Goal: Task Accomplishment & Management: Manage account settings

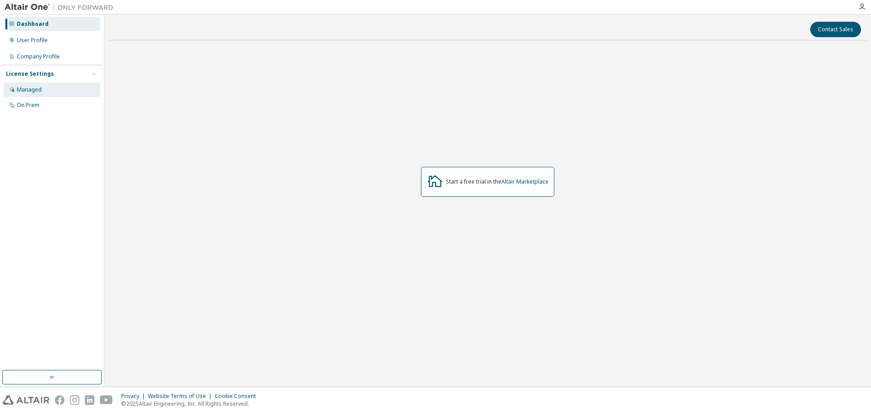
drag, startPoint x: 127, startPoint y: 97, endPoint x: 92, endPoint y: 84, distance: 37.2
click at [64, 36] on div "User Profile" at bounding box center [52, 40] width 97 height 15
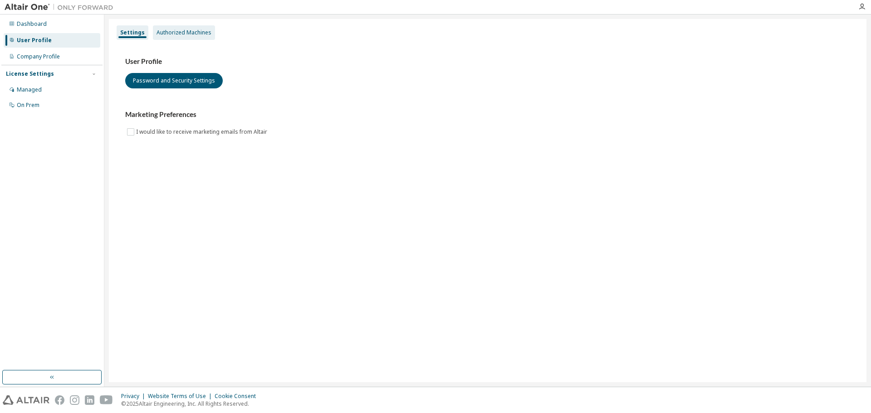
click at [190, 35] on div "Authorized Machines" at bounding box center [184, 32] width 55 height 7
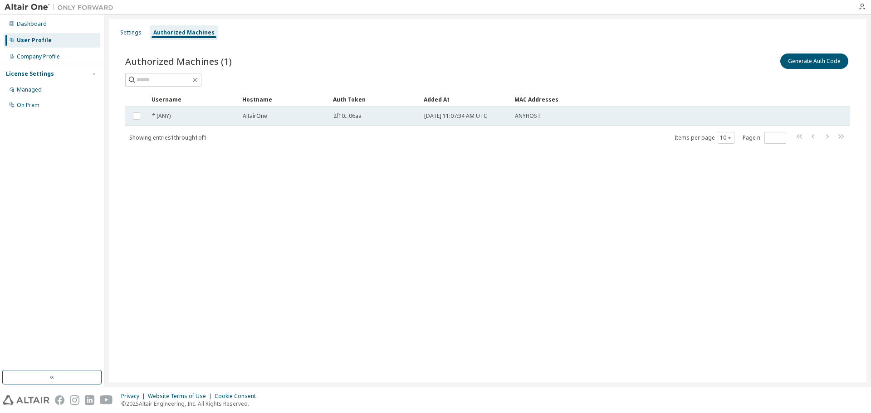
click at [192, 118] on div "* (ANY)" at bounding box center [193, 116] width 83 height 7
click at [291, 119] on div "AltairOne" at bounding box center [284, 116] width 83 height 7
click at [289, 119] on div "AltairOne" at bounding box center [284, 116] width 83 height 7
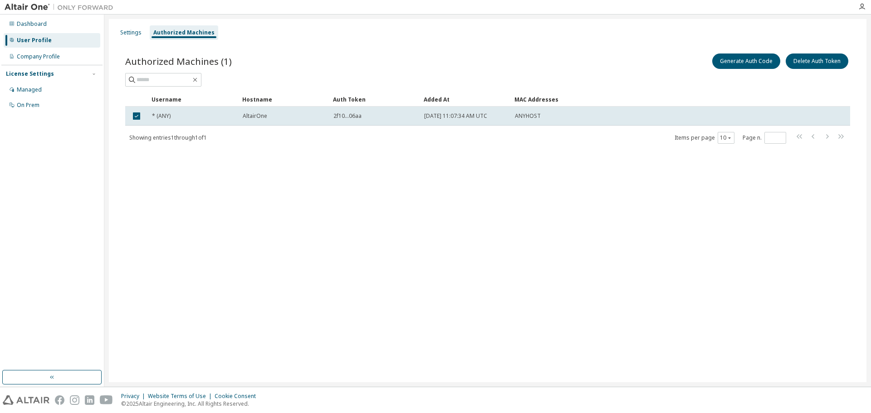
click at [584, 186] on div "Settings Authorized Machines Authorized Machines (1) Generate Auth Code Delete …" at bounding box center [488, 200] width 758 height 363
click at [136, 123] on td at bounding box center [136, 116] width 23 height 19
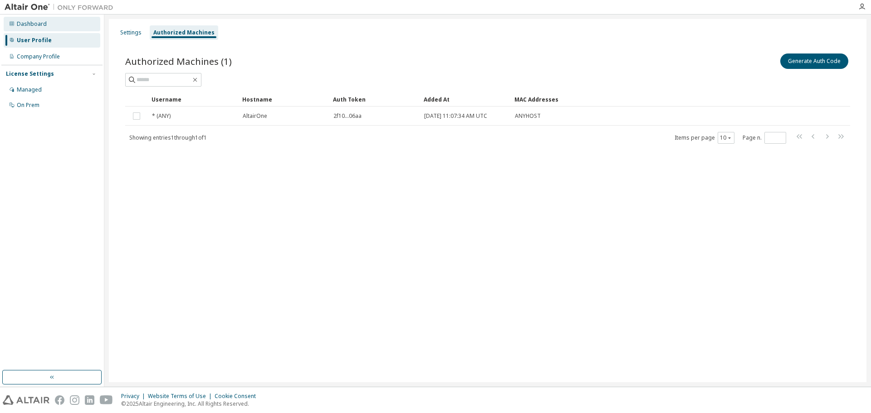
click at [30, 25] on div "Dashboard" at bounding box center [32, 23] width 30 height 7
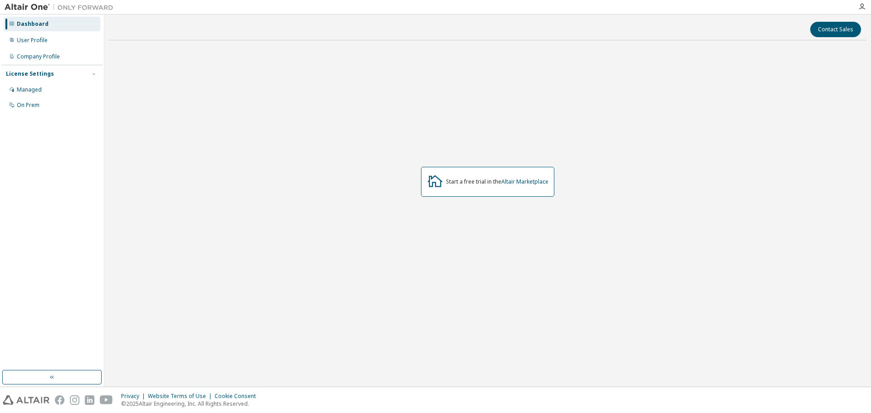
click at [37, 7] on img at bounding box center [61, 7] width 113 height 9
click at [40, 382] on button "button" at bounding box center [51, 377] width 99 height 15
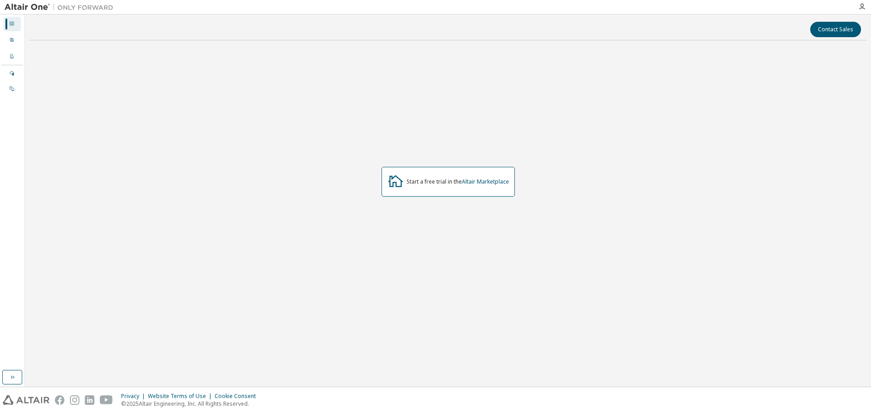
click at [45, 379] on div "Contact Sales Start a free trial in the Altair Marketplace" at bounding box center [447, 200] width 837 height 363
click at [0, 378] on div "Dashboard User Profile Company Profile License Settings Managed On Prem" at bounding box center [12, 201] width 25 height 373
click at [8, 377] on button "button" at bounding box center [12, 377] width 20 height 15
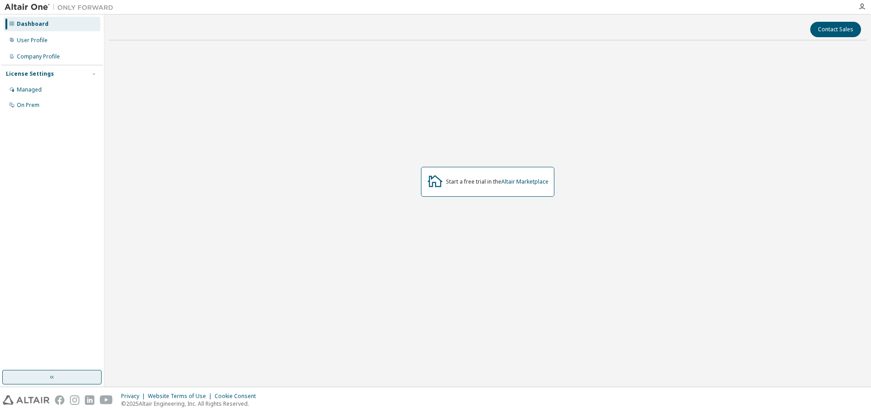
click at [8, 377] on button "button" at bounding box center [51, 377] width 99 height 15
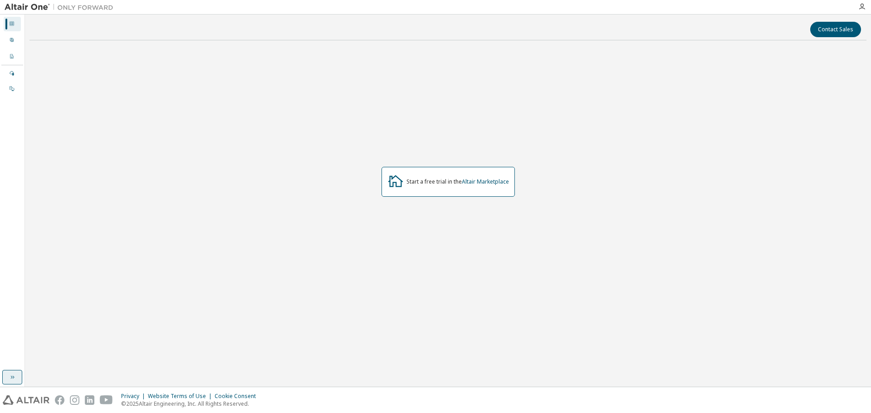
click at [8, 377] on button "button" at bounding box center [12, 377] width 20 height 15
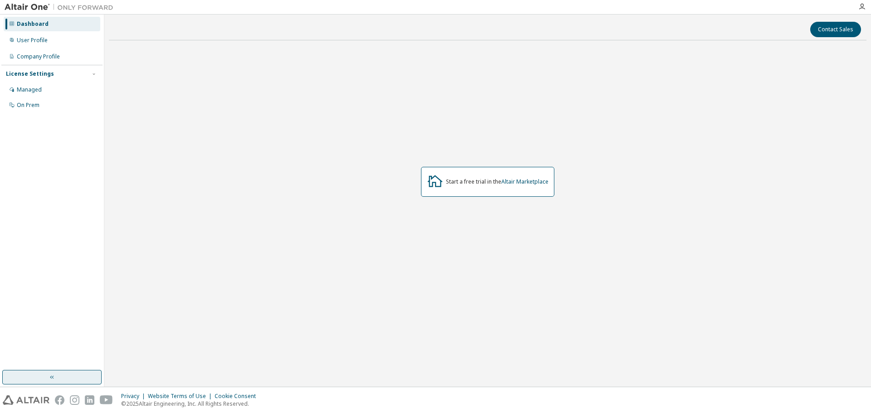
click at [8, 377] on button "button" at bounding box center [51, 377] width 99 height 15
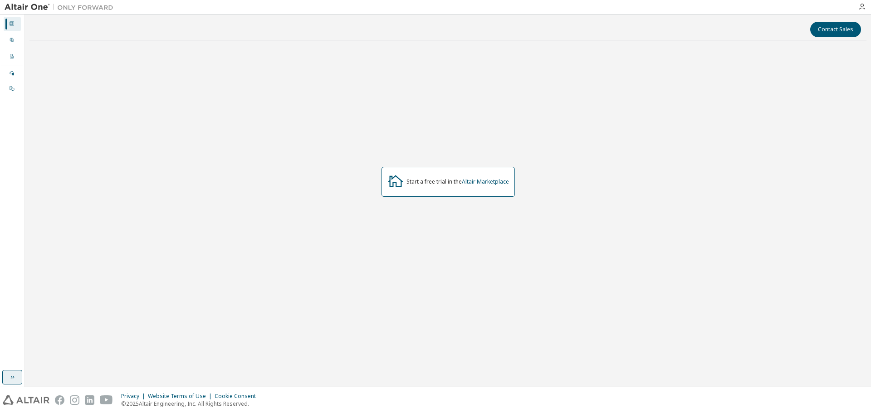
click at [8, 377] on button "button" at bounding box center [12, 377] width 20 height 15
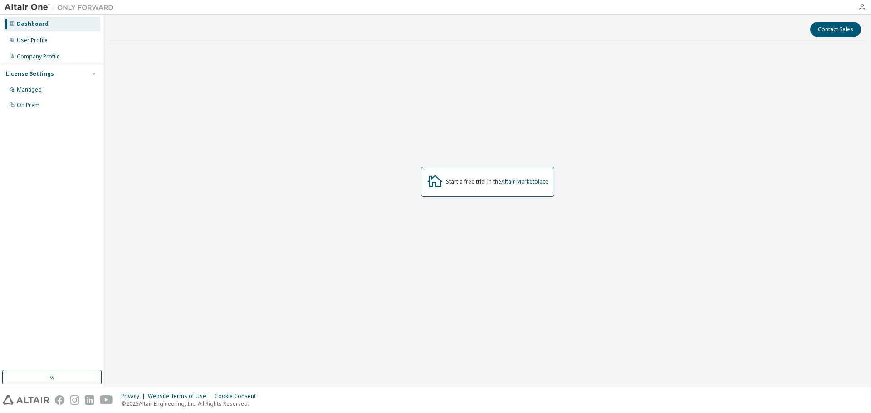
click at [23, 107] on div "On Prem" at bounding box center [28, 105] width 23 height 7
click at [34, 93] on div "Managed" at bounding box center [29, 89] width 25 height 7
click at [38, 87] on div "Managed" at bounding box center [29, 89] width 25 height 7
click at [50, 75] on div "License Settings" at bounding box center [52, 74] width 92 height 8
click at [0, 0] on icon "button" at bounding box center [0, 0] width 0 height 0
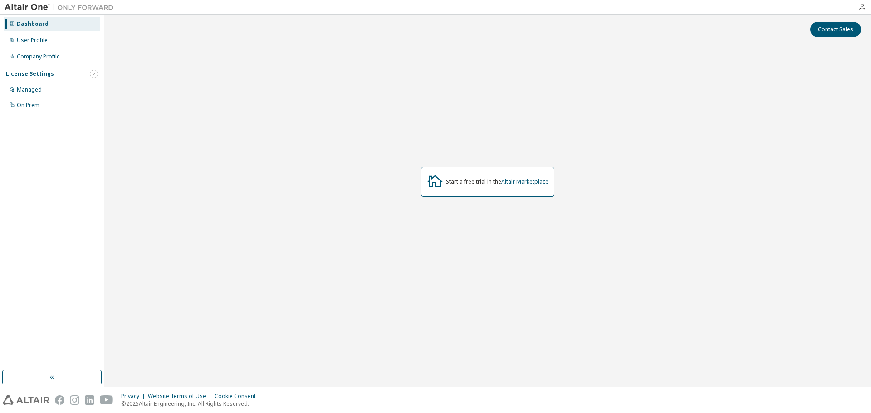
click at [95, 74] on icon "button" at bounding box center [93, 73] width 5 height 5
click at [0, 0] on icon "button" at bounding box center [0, 0] width 0 height 0
click at [94, 74] on icon "button" at bounding box center [93, 73] width 5 height 5
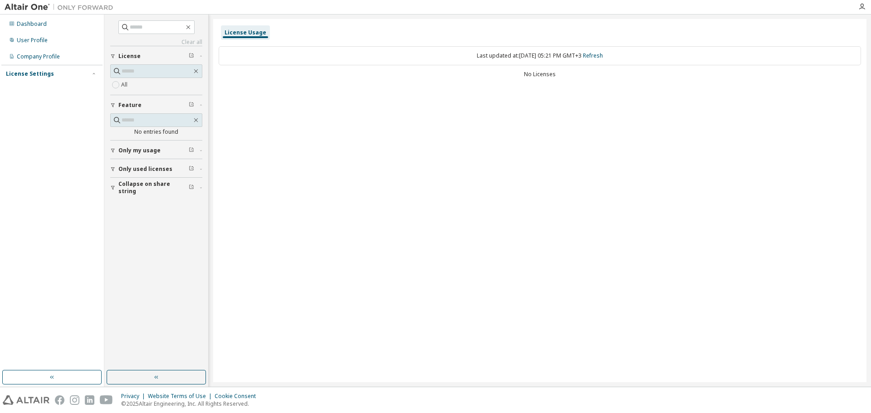
click at [447, 321] on div "License Usage Last updated at: Sat 2025-10-11 05:21 PM GMT+3 Refresh No Licenses" at bounding box center [539, 200] width 653 height 363
click at [824, 355] on div "License Usage Last updated at: Sat 2025-10-11 05:21 PM GMT+3 Refresh No Licenses" at bounding box center [539, 200] width 653 height 363
click at [792, 310] on div "License Usage Last updated at: Sat 2025-10-11 05:21 PM GMT+3 Refresh No Licenses" at bounding box center [539, 200] width 653 height 363
drag, startPoint x: 778, startPoint y: 281, endPoint x: 858, endPoint y: 52, distance: 243.1
click at [789, 234] on div "License Usage Last updated at: Sat 2025-10-11 05:21 PM GMT+3 Refresh No Licenses" at bounding box center [539, 200] width 653 height 363
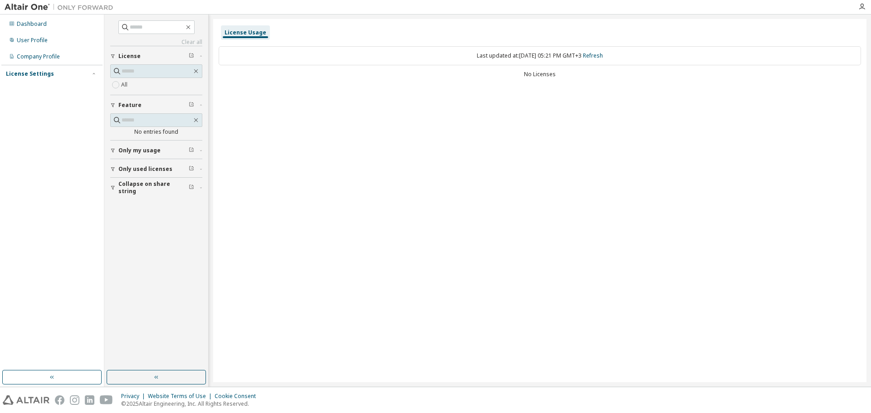
drag, startPoint x: 534, startPoint y: 196, endPoint x: 485, endPoint y: 214, distance: 52.5
click at [515, 206] on div "License Usage Last updated at: Sat 2025-10-11 05:21 PM GMT+3 Refresh No Licenses" at bounding box center [539, 200] width 653 height 363
click at [67, 377] on button "button" at bounding box center [51, 377] width 99 height 15
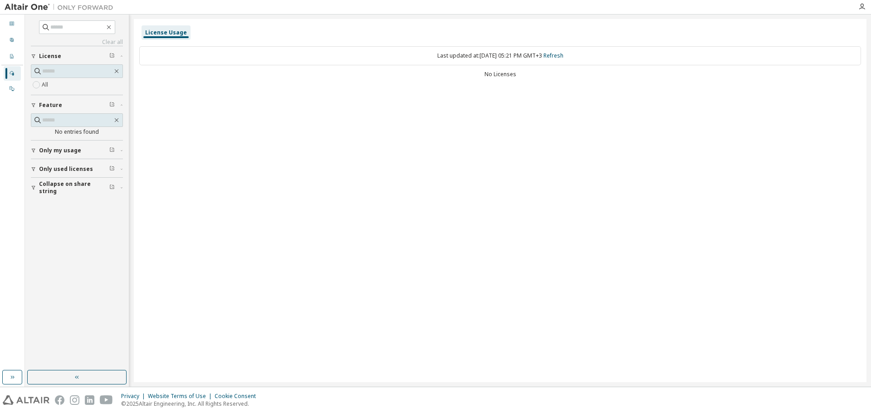
click at [65, 376] on button "button" at bounding box center [76, 377] width 99 height 15
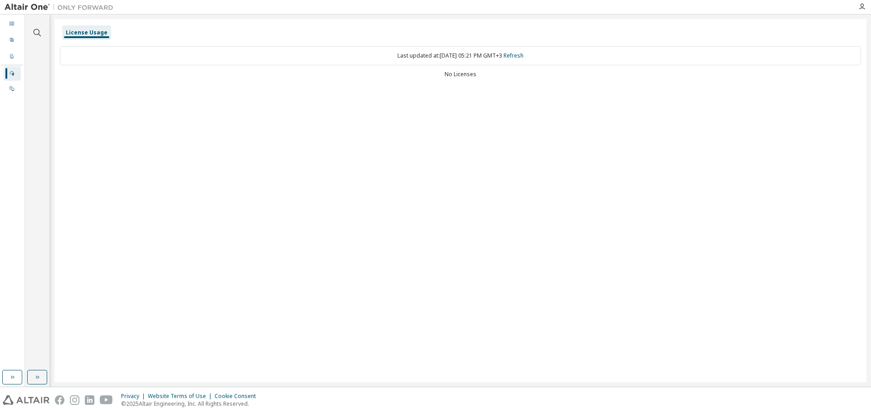
click at [22, 379] on div "Dashboard User Profile Company Profile License Settings Managed On Prem" at bounding box center [12, 201] width 25 height 373
click at [7, 379] on button "button" at bounding box center [12, 377] width 20 height 15
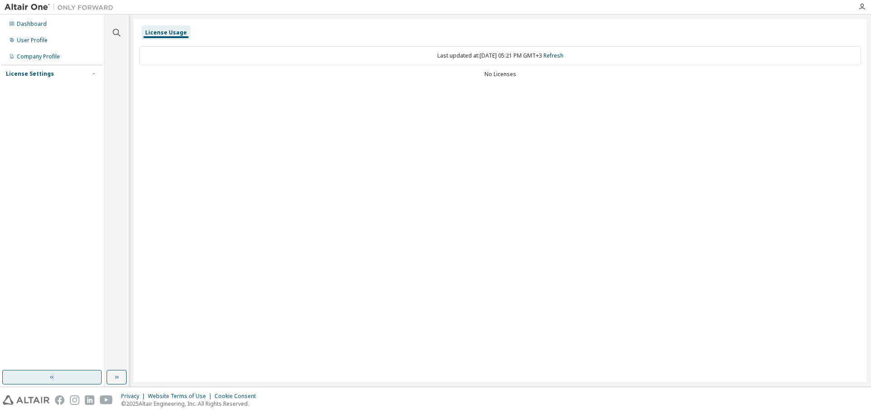
click at [23, 384] on button "button" at bounding box center [51, 377] width 99 height 15
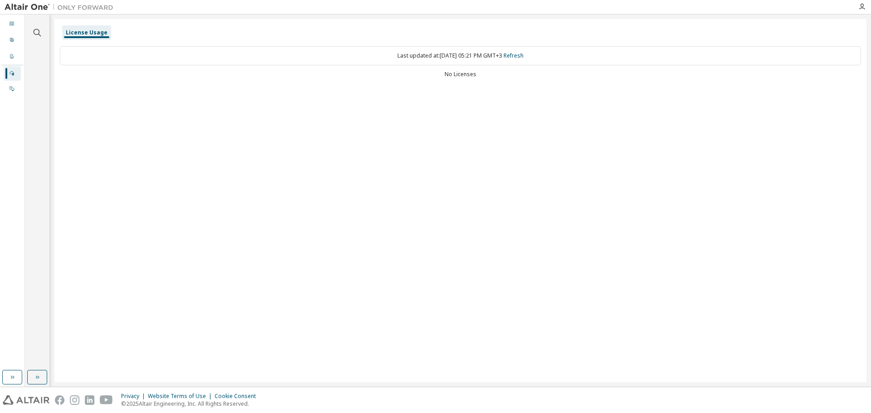
click at [28, 7] on img at bounding box center [61, 7] width 113 height 9
click at [89, 36] on div "License Usage" at bounding box center [87, 32] width 42 height 7
click at [93, 32] on div "License Usage" at bounding box center [87, 32] width 42 height 7
click at [865, 5] on icon "button" at bounding box center [862, 6] width 7 height 7
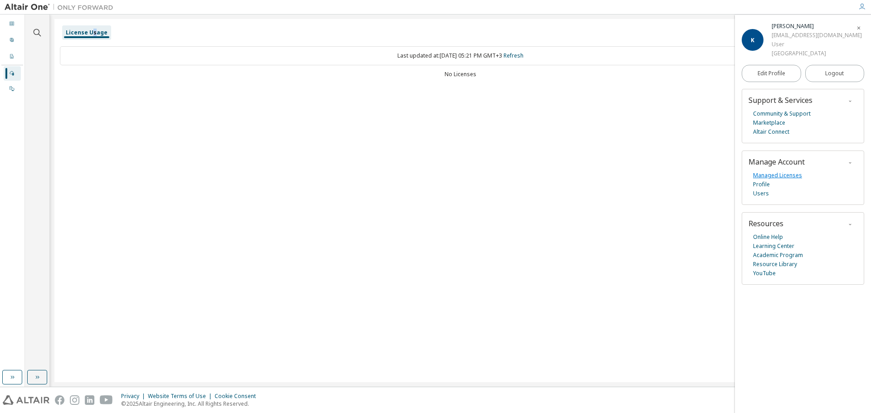
click at [782, 180] on link "Managed Licenses" at bounding box center [777, 175] width 49 height 9
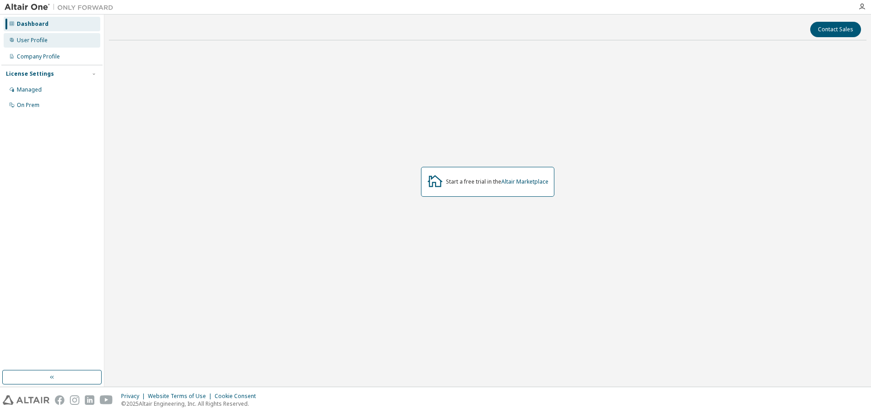
click at [44, 43] on div "User Profile" at bounding box center [32, 40] width 31 height 7
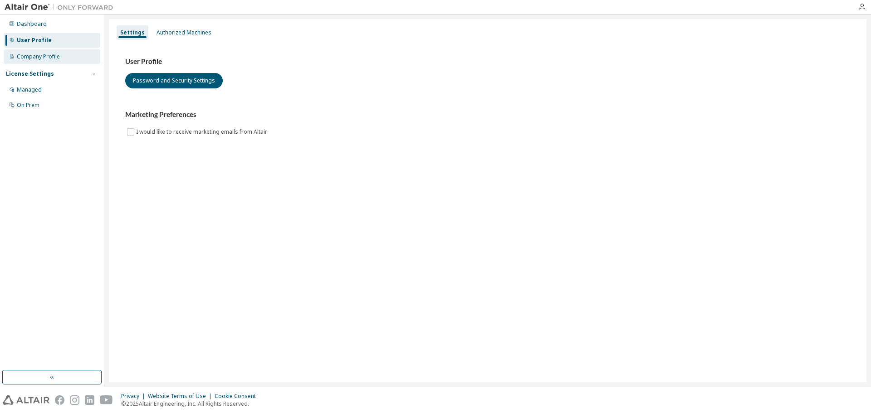
click at [41, 59] on div "Company Profile" at bounding box center [38, 56] width 43 height 7
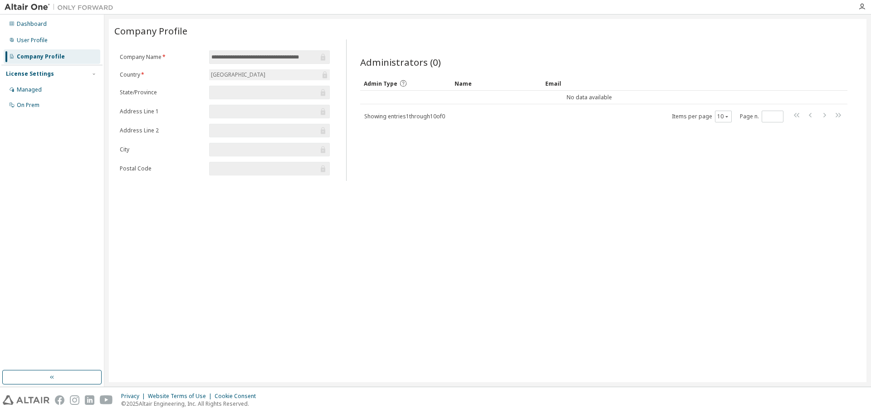
click at [246, 92] on input "text" at bounding box center [264, 92] width 107 height 9
click at [236, 92] on input "text" at bounding box center [264, 92] width 107 height 9
drag, startPoint x: 221, startPoint y: 92, endPoint x: 175, endPoint y: 93, distance: 45.9
click at [219, 92] on input "text" at bounding box center [264, 92] width 107 height 9
click at [46, 88] on div "Managed" at bounding box center [52, 90] width 97 height 15
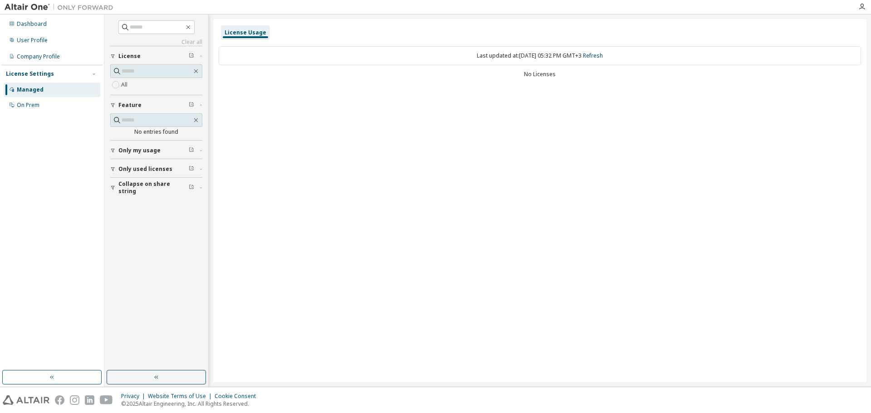
click at [146, 147] on span "Only my usage" at bounding box center [139, 150] width 42 height 7
click at [290, 153] on div "License Usage Last updated at: Sat 2025-10-11 05:32 PM GMT+3 Refresh No Licenses" at bounding box center [539, 200] width 653 height 363
click at [504, 125] on div "License Usage Last updated at: Sat 2025-10-11 05:32 PM GMT+3 Refresh No Licenses" at bounding box center [539, 200] width 653 height 363
click at [245, 29] on div "License Usage" at bounding box center [246, 32] width 42 height 7
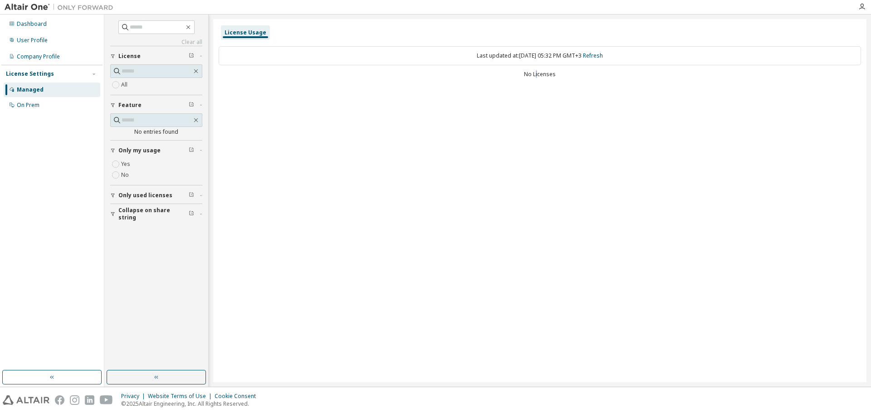
drag, startPoint x: 537, startPoint y: 74, endPoint x: 515, endPoint y: 74, distance: 22.7
click at [535, 74] on div "No Licenses" at bounding box center [540, 74] width 643 height 7
drag, startPoint x: 475, startPoint y: 75, endPoint x: 413, endPoint y: 78, distance: 61.8
click at [474, 76] on div "No Licenses" at bounding box center [540, 74] width 643 height 7
click at [395, 78] on div "Last updated at: Sat 2025-10-11 05:32 PM GMT+3 Refresh No Licenses" at bounding box center [540, 63] width 643 height 44
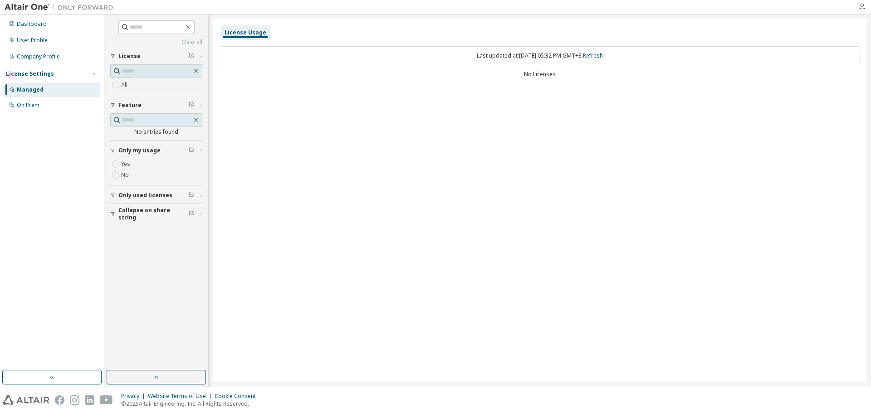
drag, startPoint x: 630, startPoint y: 202, endPoint x: 731, endPoint y: 146, distance: 115.8
click at [634, 202] on div "License Usage Last updated at: Sat 2025-10-11 05:32 PM GMT+3 Refresh No Licenses" at bounding box center [539, 200] width 653 height 363
click at [860, 5] on icon "button" at bounding box center [862, 6] width 7 height 7
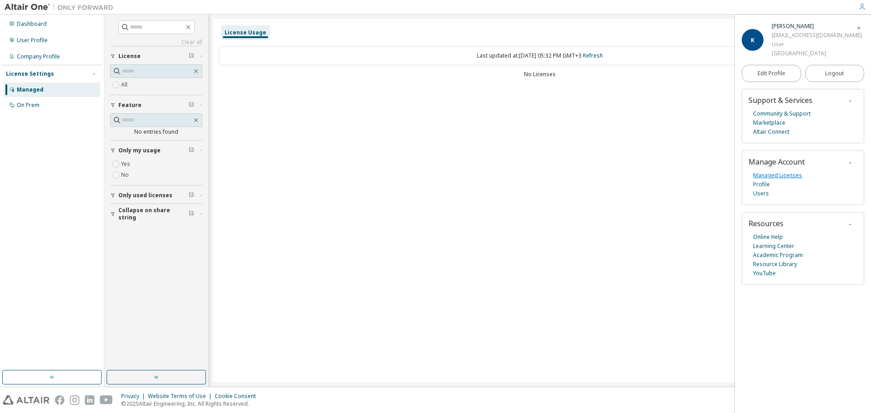
click at [785, 180] on link "Managed Licenses" at bounding box center [777, 175] width 49 height 9
